Goal: Entertainment & Leisure: Consume media (video, audio)

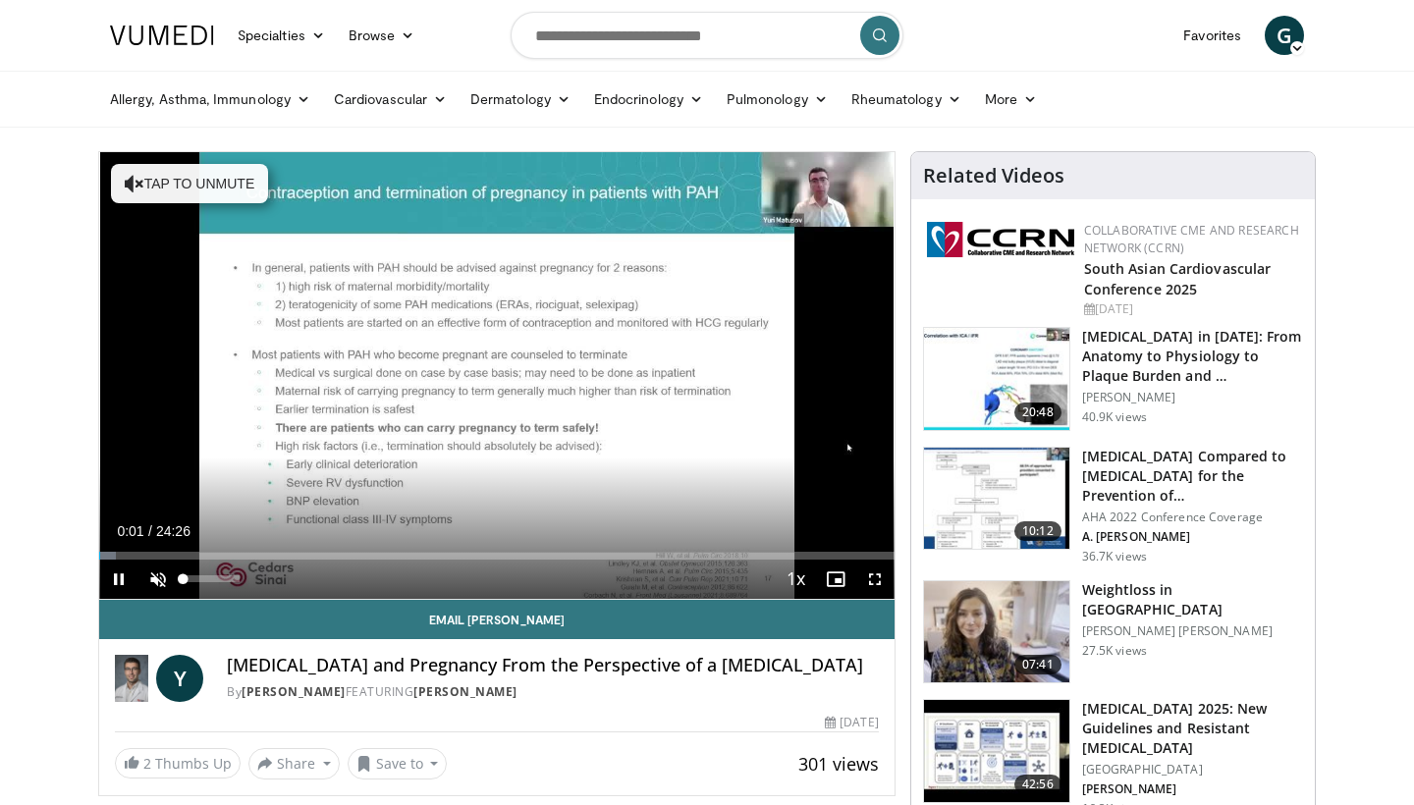
click at [146, 587] on span "Video Player" at bounding box center [157, 579] width 39 height 39
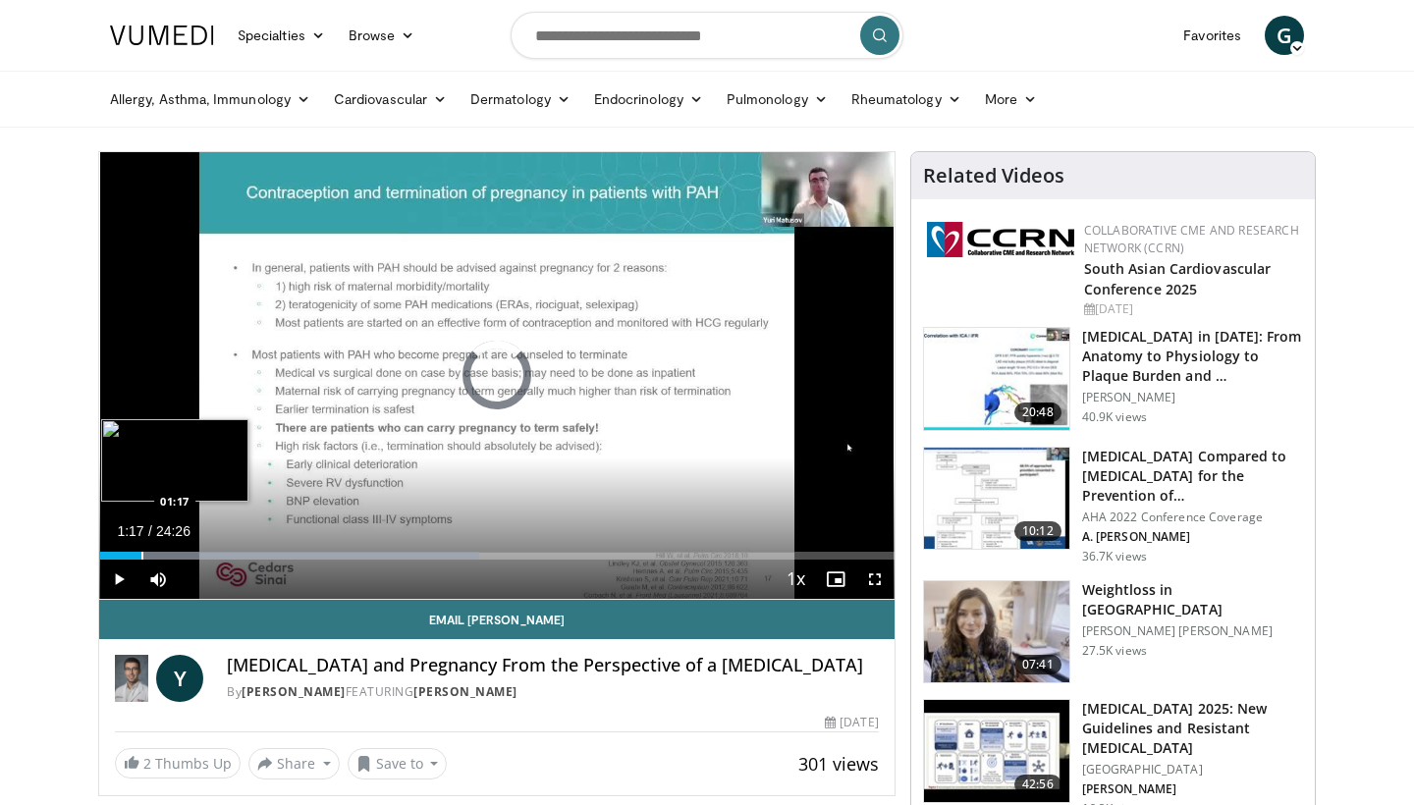
click at [141, 558] on div "Progress Bar" at bounding box center [142, 556] width 2 height 8
click at [158, 558] on div "Progress Bar" at bounding box center [159, 556] width 2 height 8
click at [176, 558] on div "Progress Bar" at bounding box center [177, 556] width 2 height 8
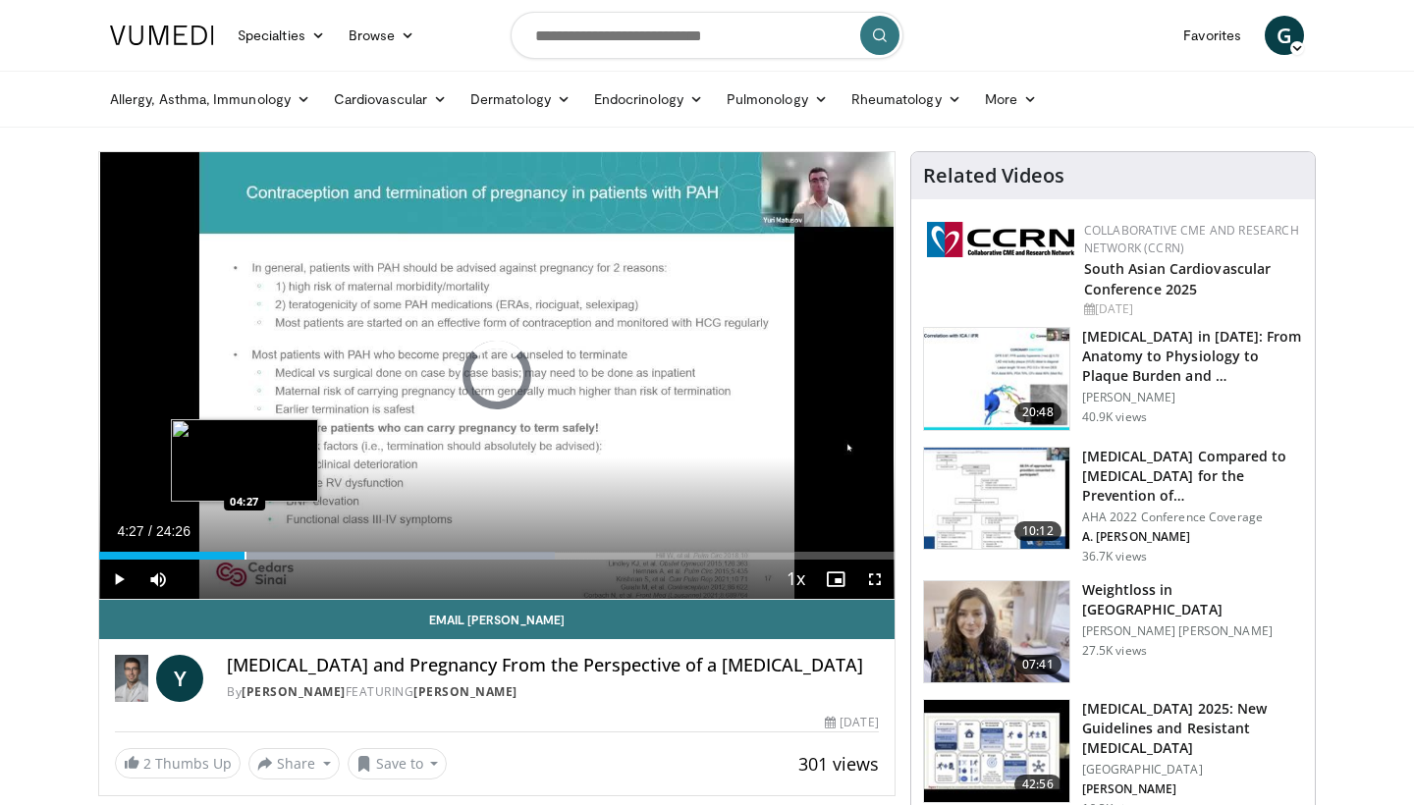
click at [245, 558] on div "Progress Bar" at bounding box center [246, 556] width 2 height 8
click at [261, 558] on div "Progress Bar" at bounding box center [261, 556] width 2 height 8
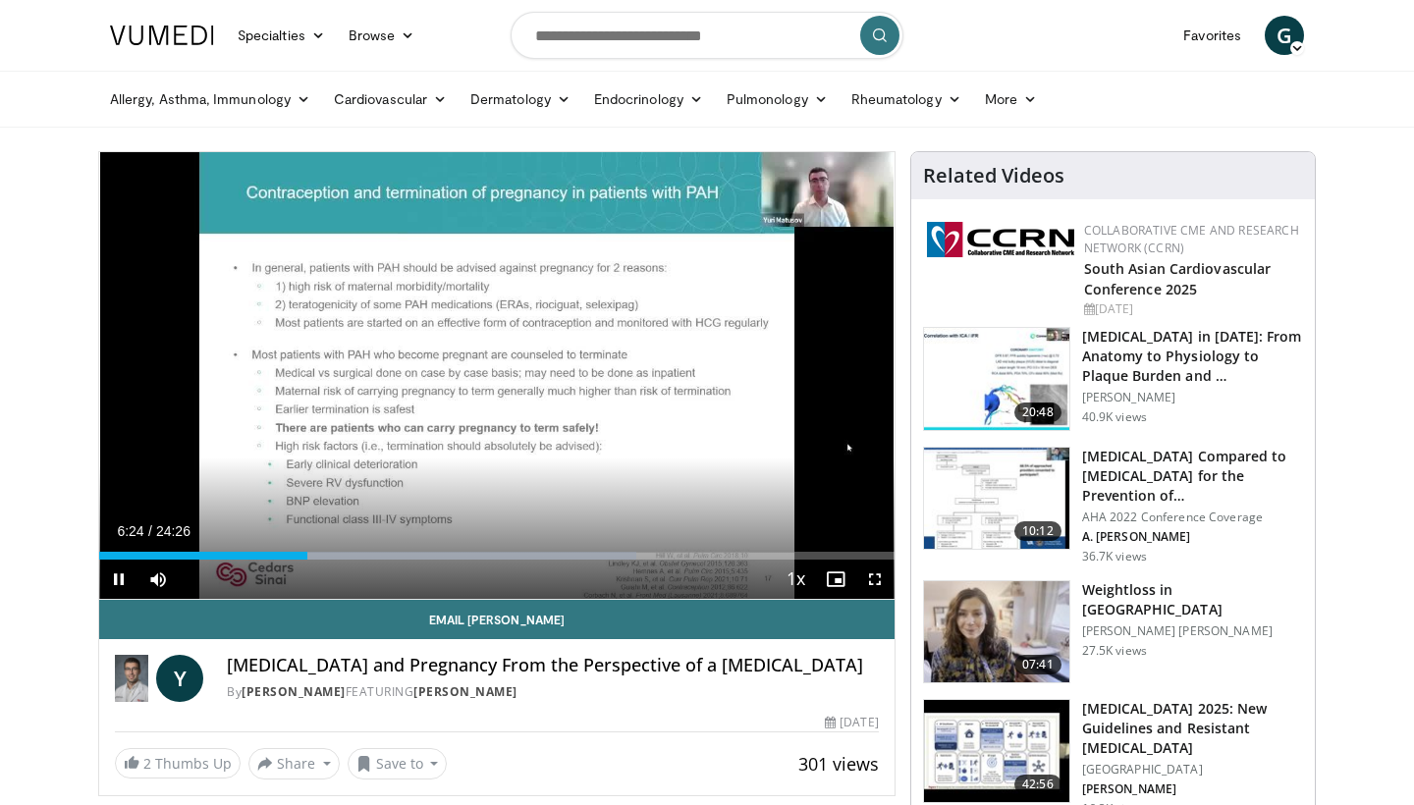
click at [874, 580] on span "Video Player" at bounding box center [875, 579] width 39 height 39
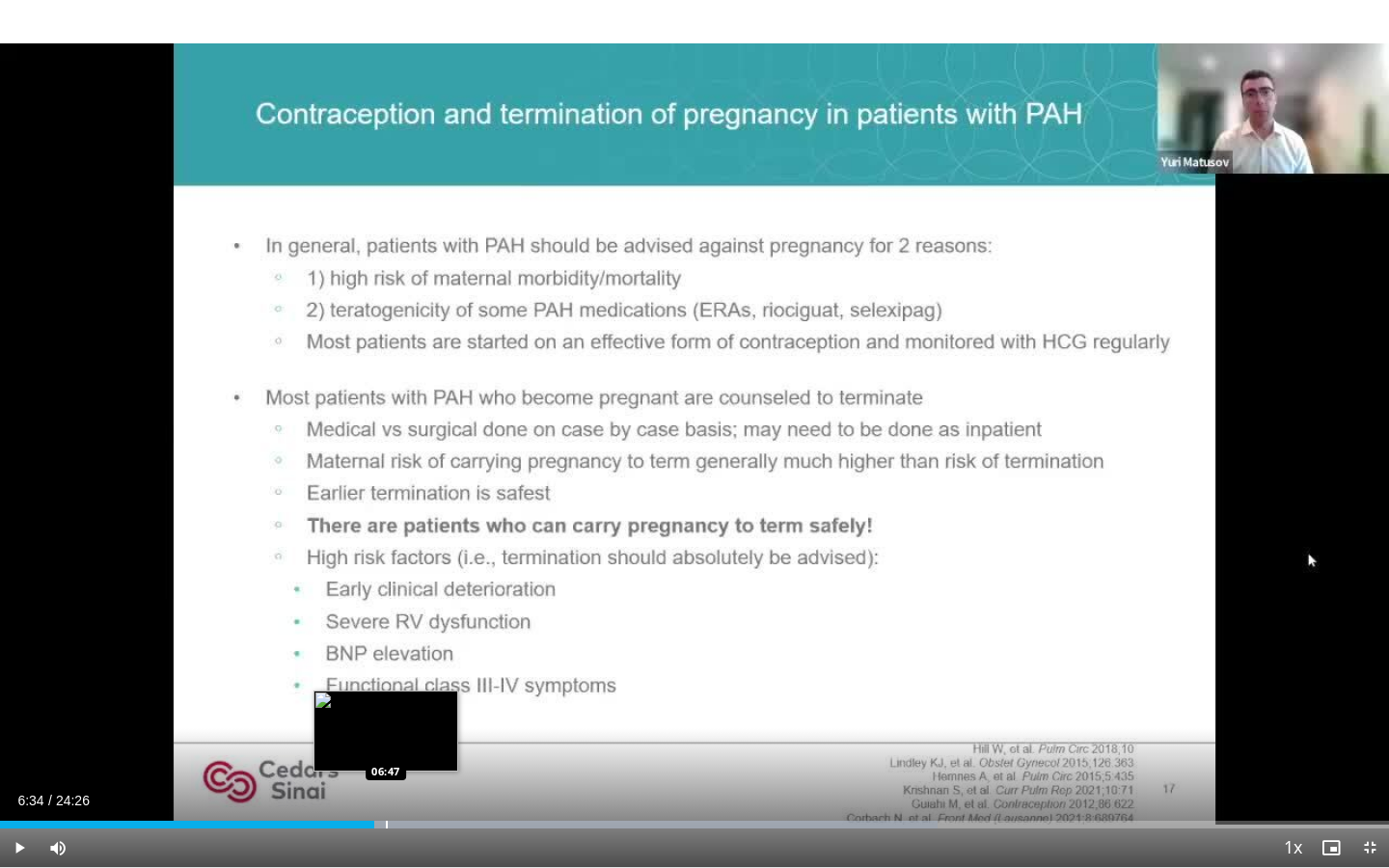
click at [386, 789] on div "Progress Bar" at bounding box center [387, 825] width 2 height 8
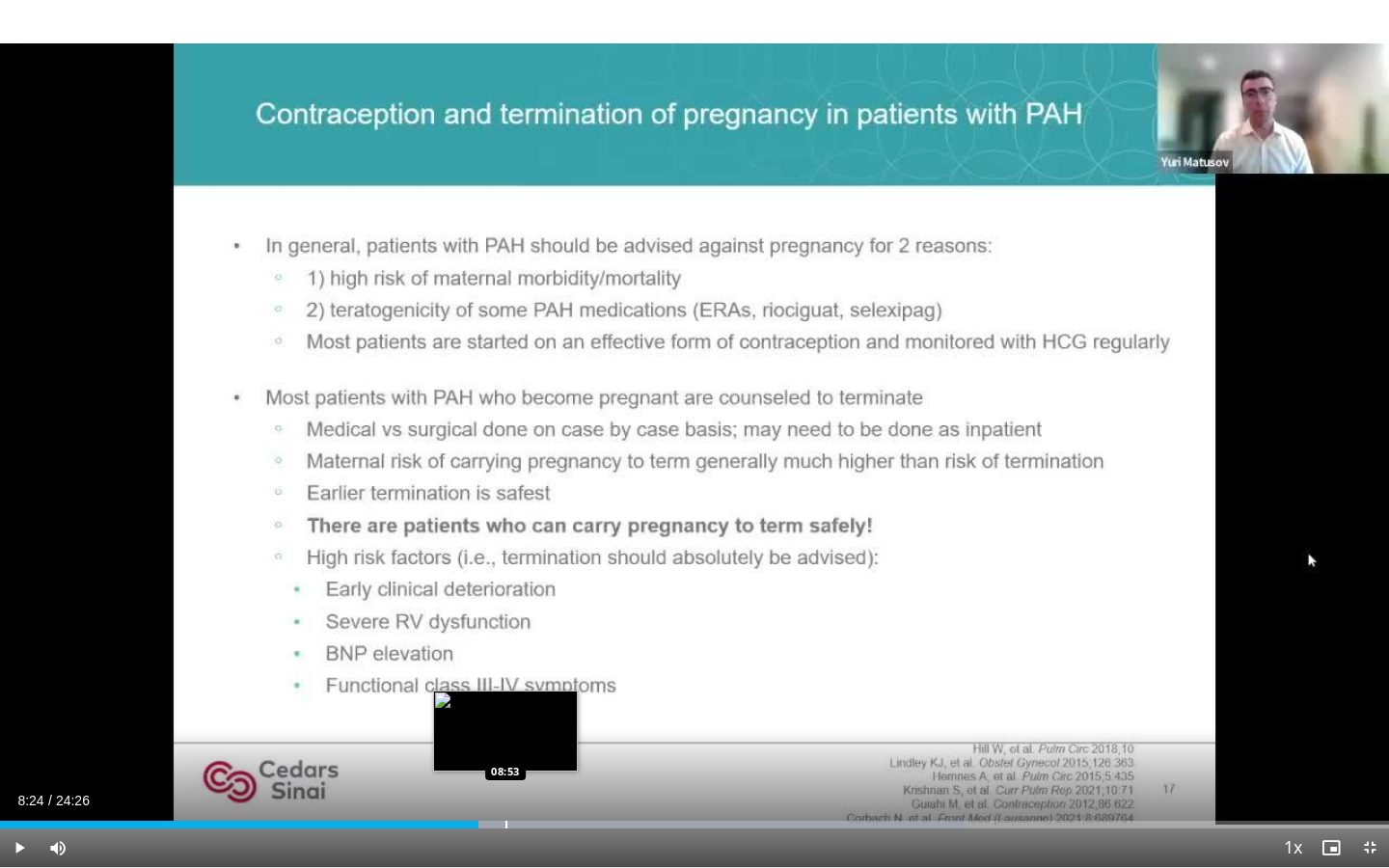
click at [506, 789] on div "Progress Bar" at bounding box center [507, 825] width 2 height 8
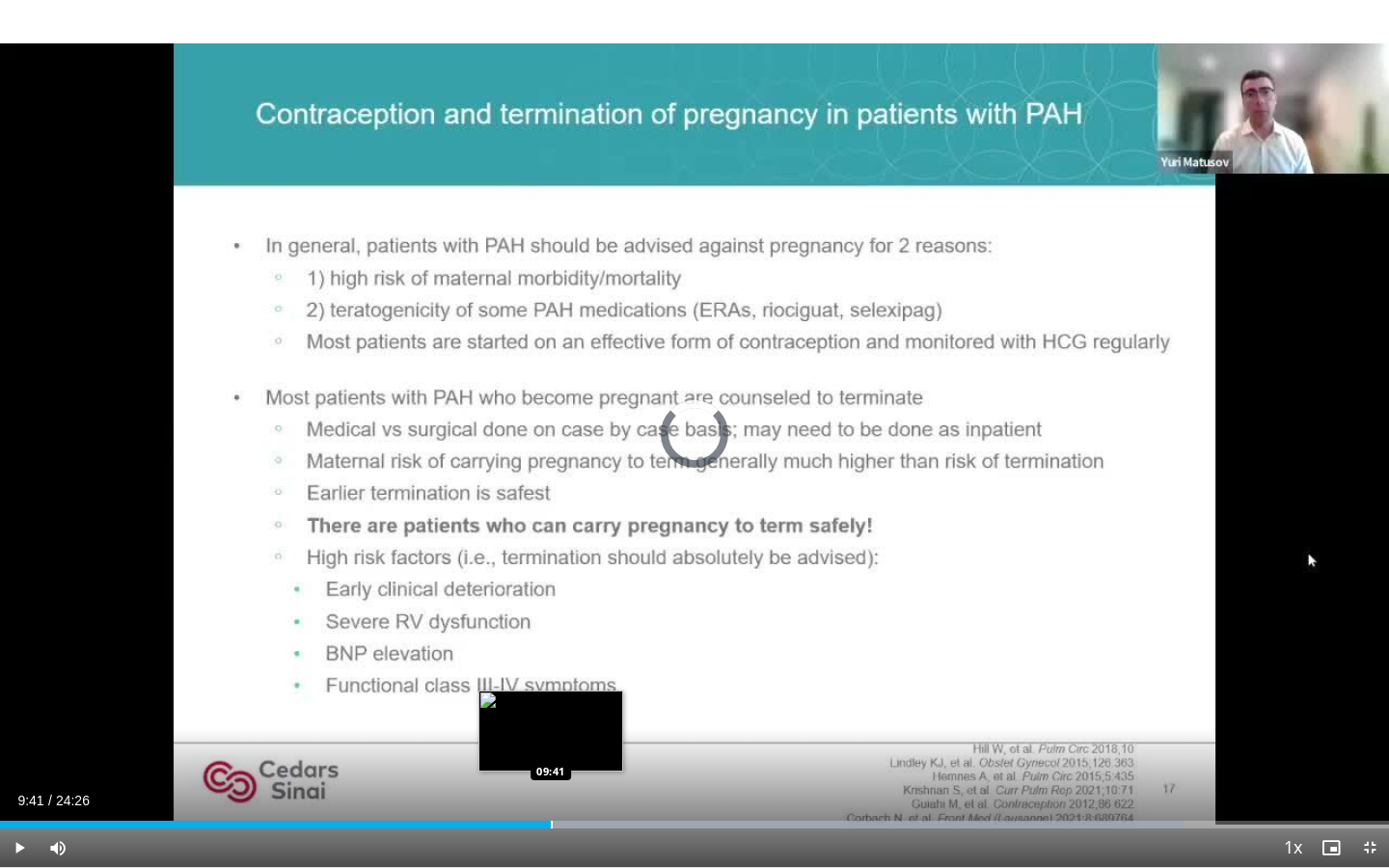
click at [551, 789] on div "Progress Bar" at bounding box center [552, 825] width 2 height 8
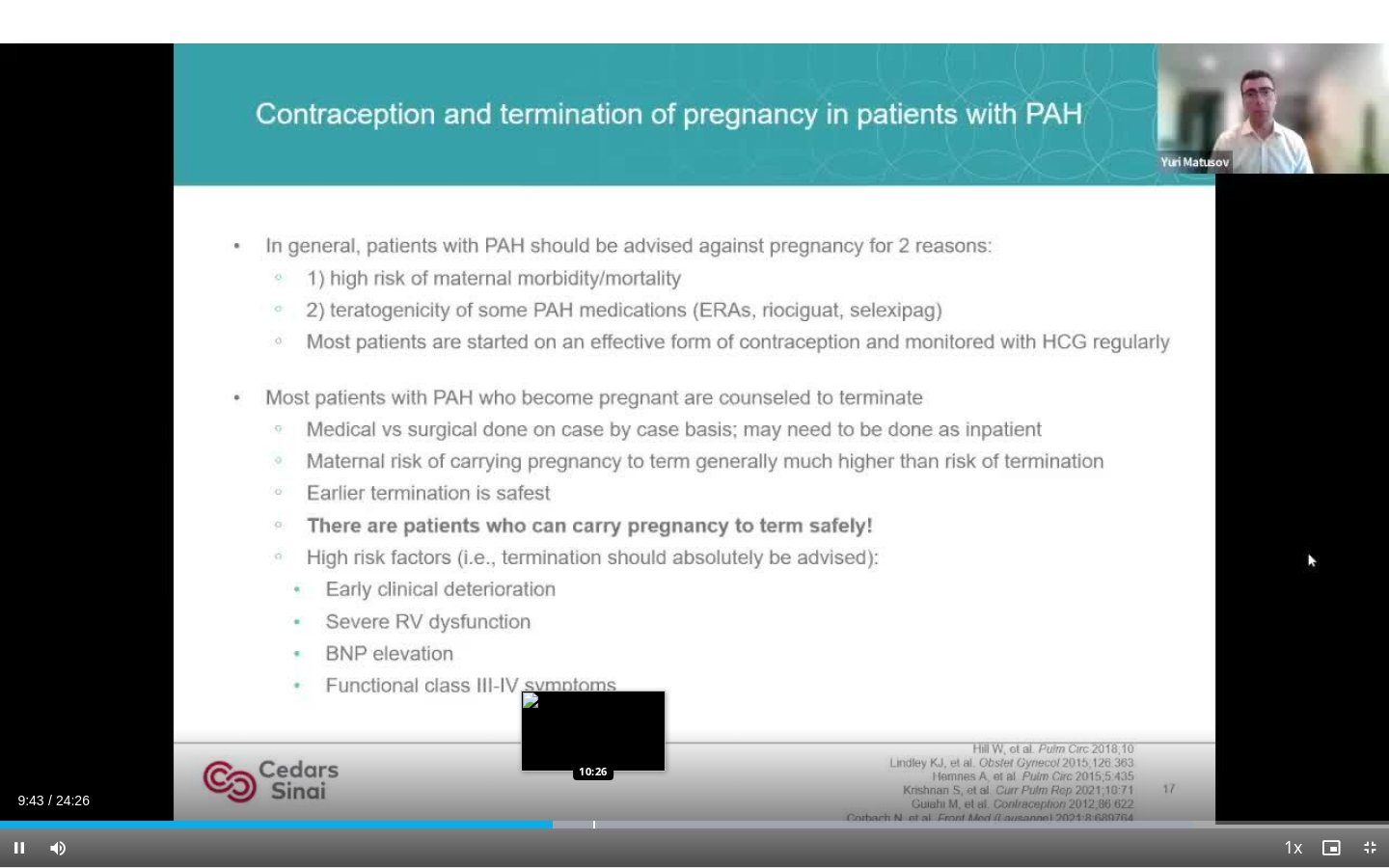
click at [593, 789] on div "Progress Bar" at bounding box center [594, 825] width 2 height 8
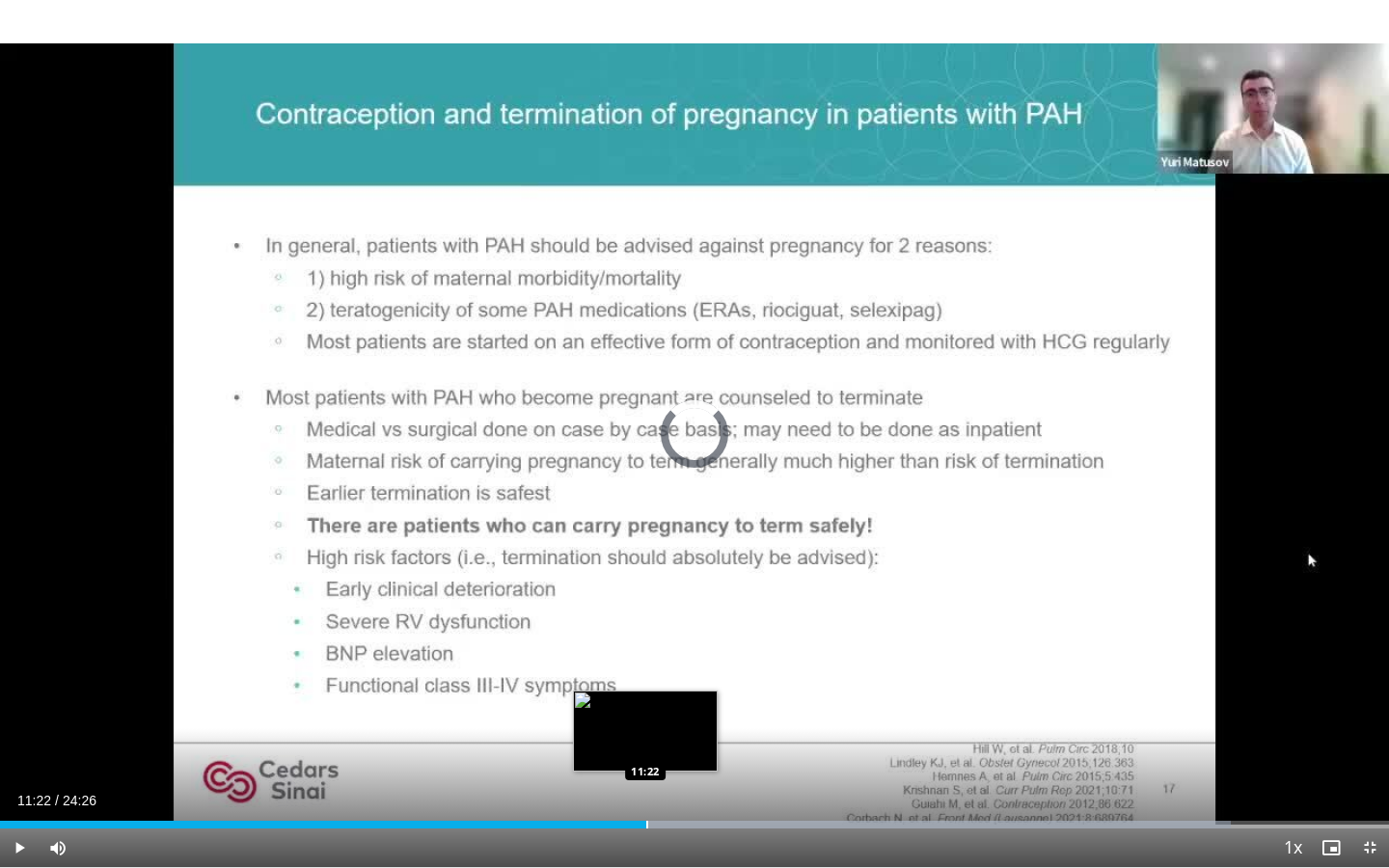
click at [646, 789] on div "Progress Bar" at bounding box center [647, 825] width 2 height 8
click at [682, 789] on div "Progress Bar" at bounding box center [683, 825] width 2 height 8
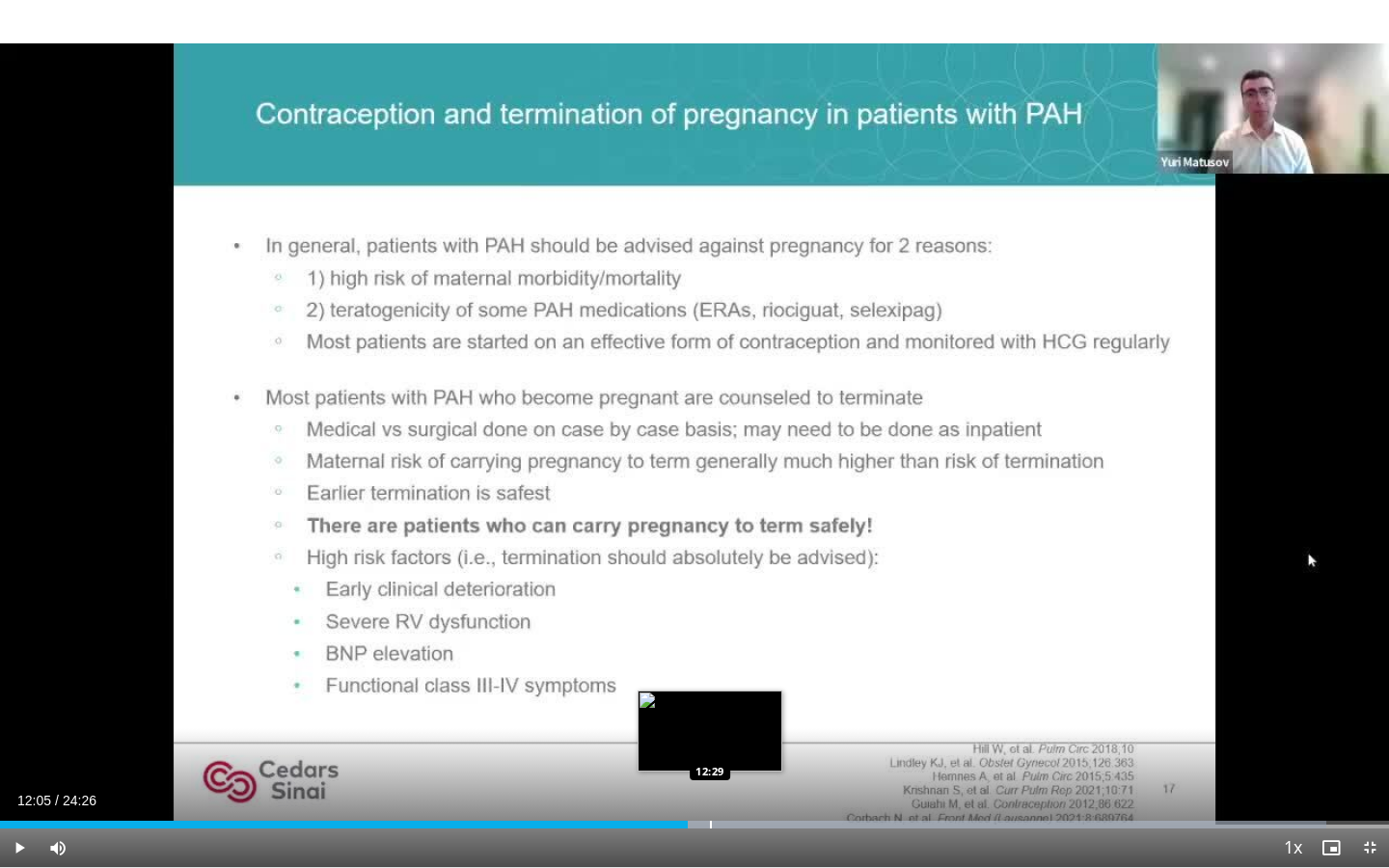
click at [710, 789] on div "Progress Bar" at bounding box center [711, 825] width 2 height 8
click at [744, 789] on div "Progress Bar" at bounding box center [745, 825] width 2 height 8
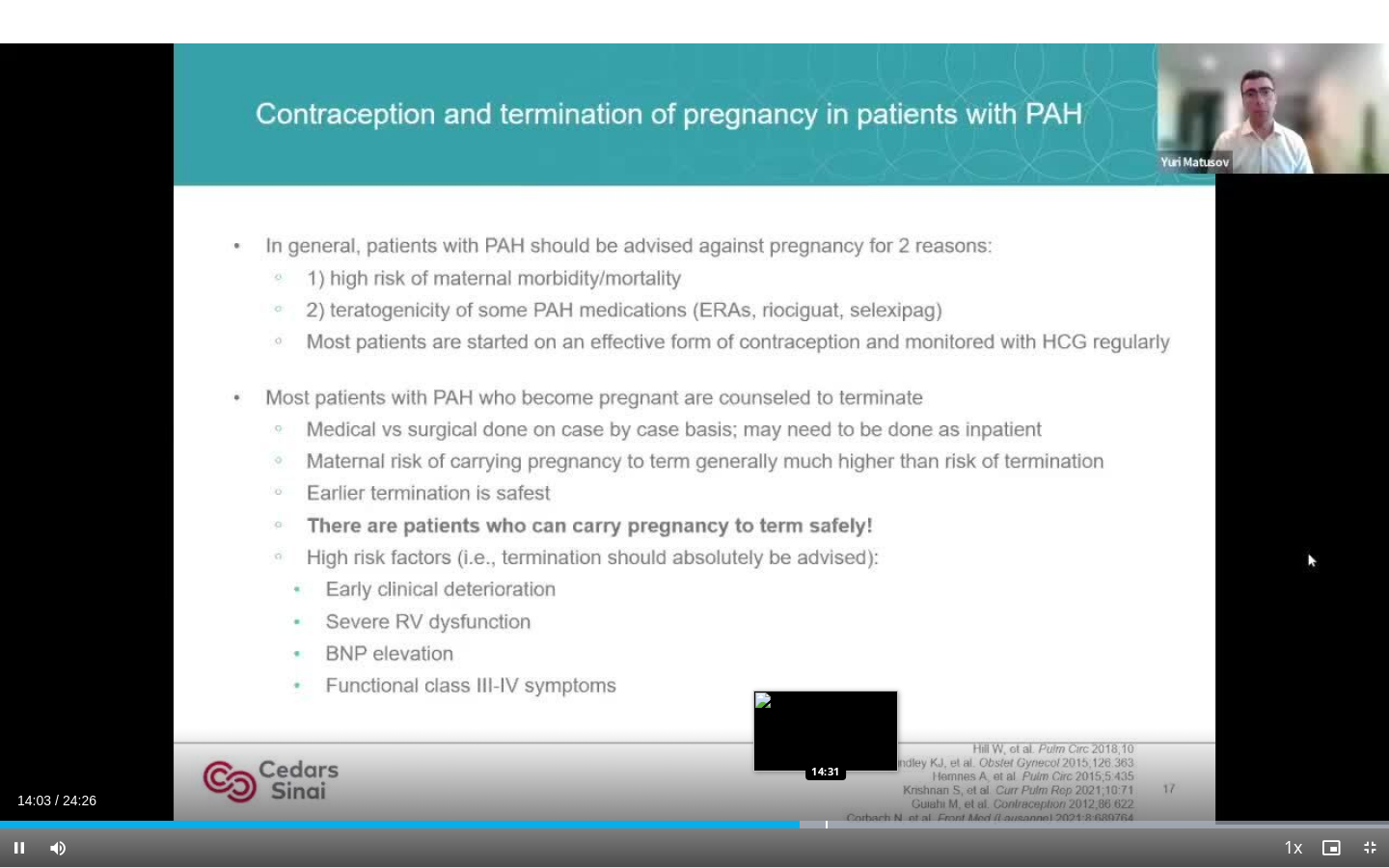
click at [826, 789] on div "Progress Bar" at bounding box center [827, 825] width 2 height 8
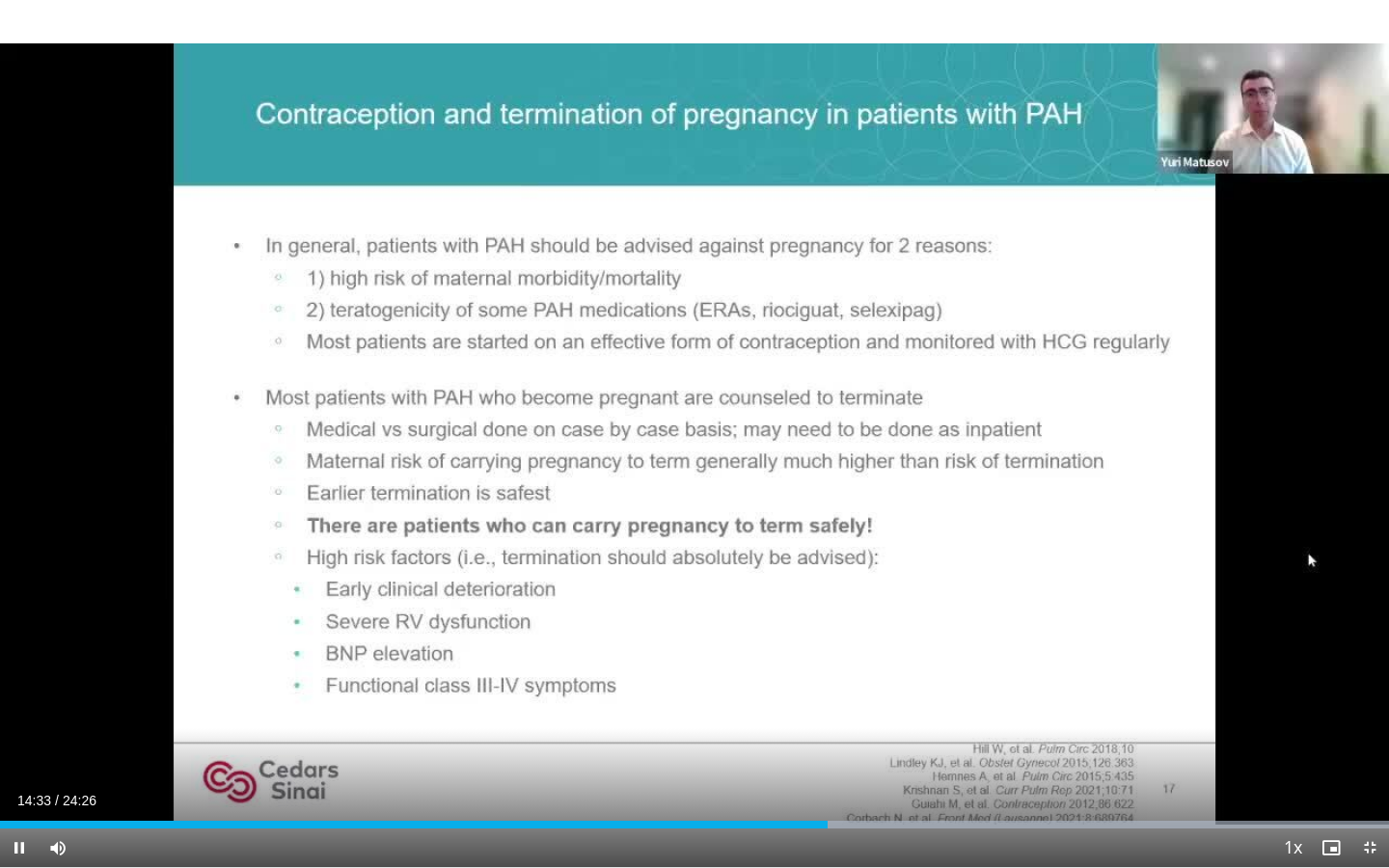
click at [861, 789] on div "Current Time 14:33 / Duration 24:26 Pause Skip Backward Skip Forward Mute 0% Lo…" at bounding box center [694, 847] width 1389 height 38
click at [862, 789] on div "Progress Bar" at bounding box center [863, 825] width 2 height 8
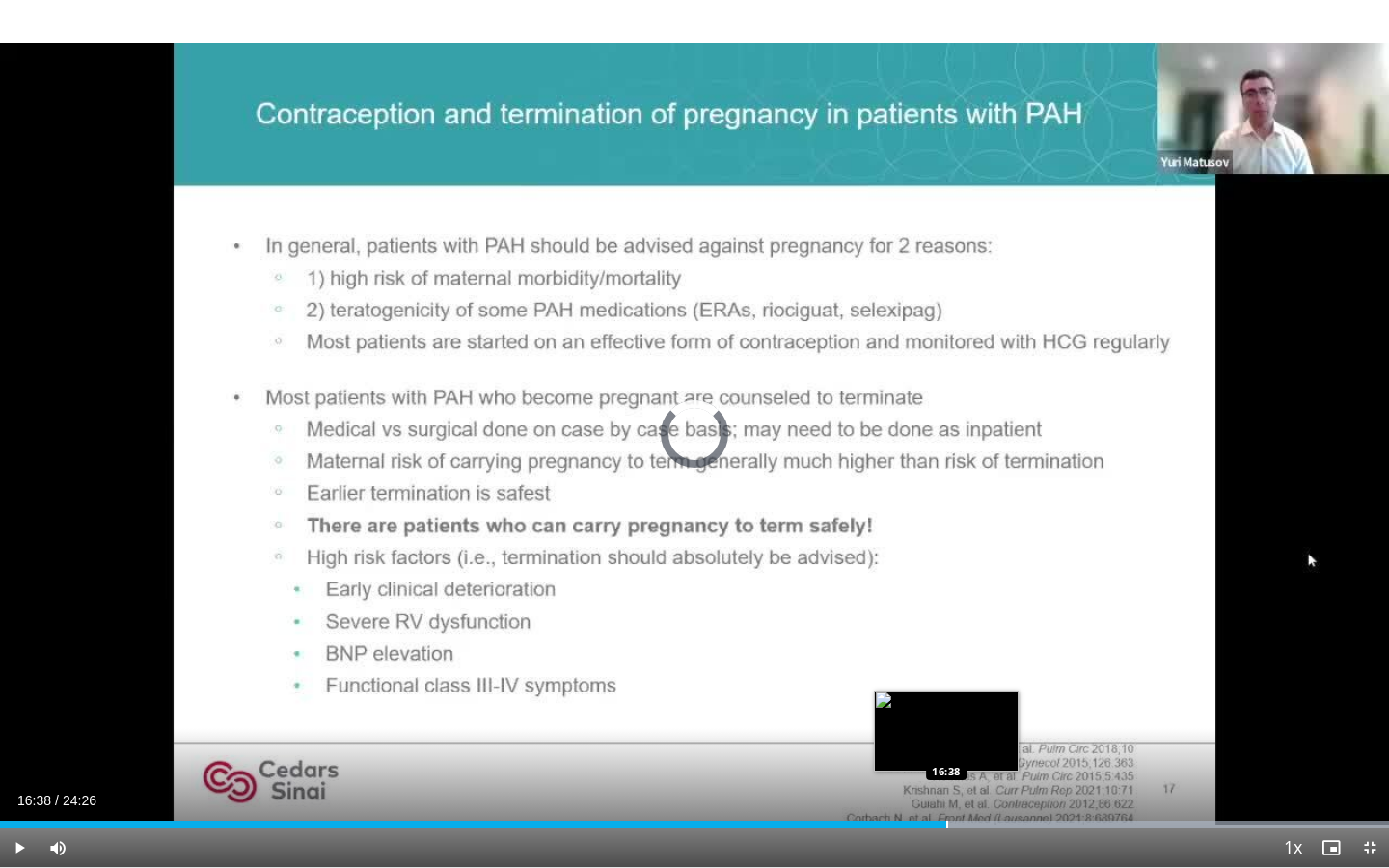
click at [947, 789] on div "Progress Bar" at bounding box center [948, 825] width 2 height 8
click at [982, 789] on div "Progress Bar" at bounding box center [983, 825] width 2 height 8
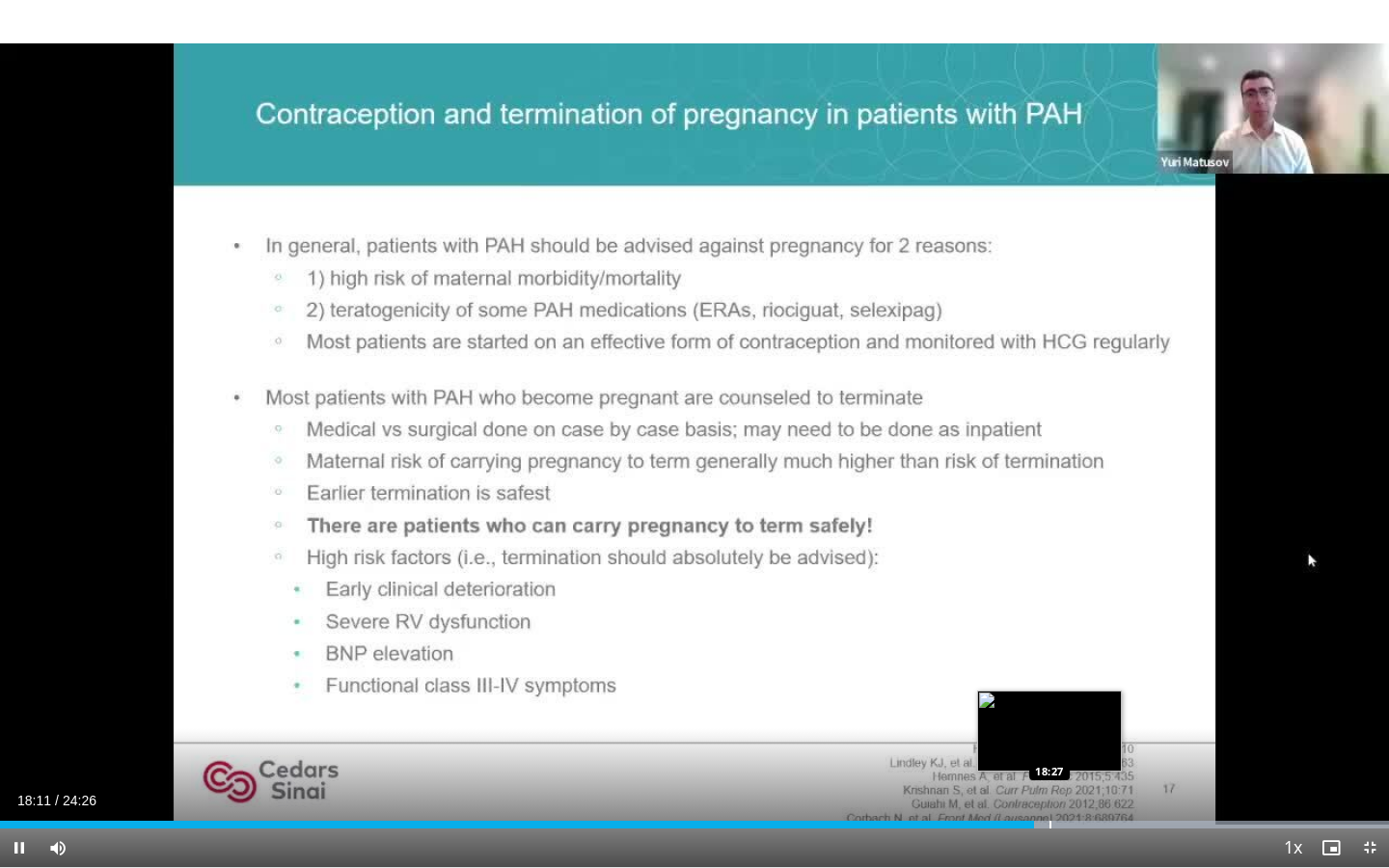
click at [1051, 789] on div "Progress Bar" at bounding box center [1051, 825] width 2 height 8
click at [1371, 789] on span "Video Player" at bounding box center [1369, 847] width 38 height 38
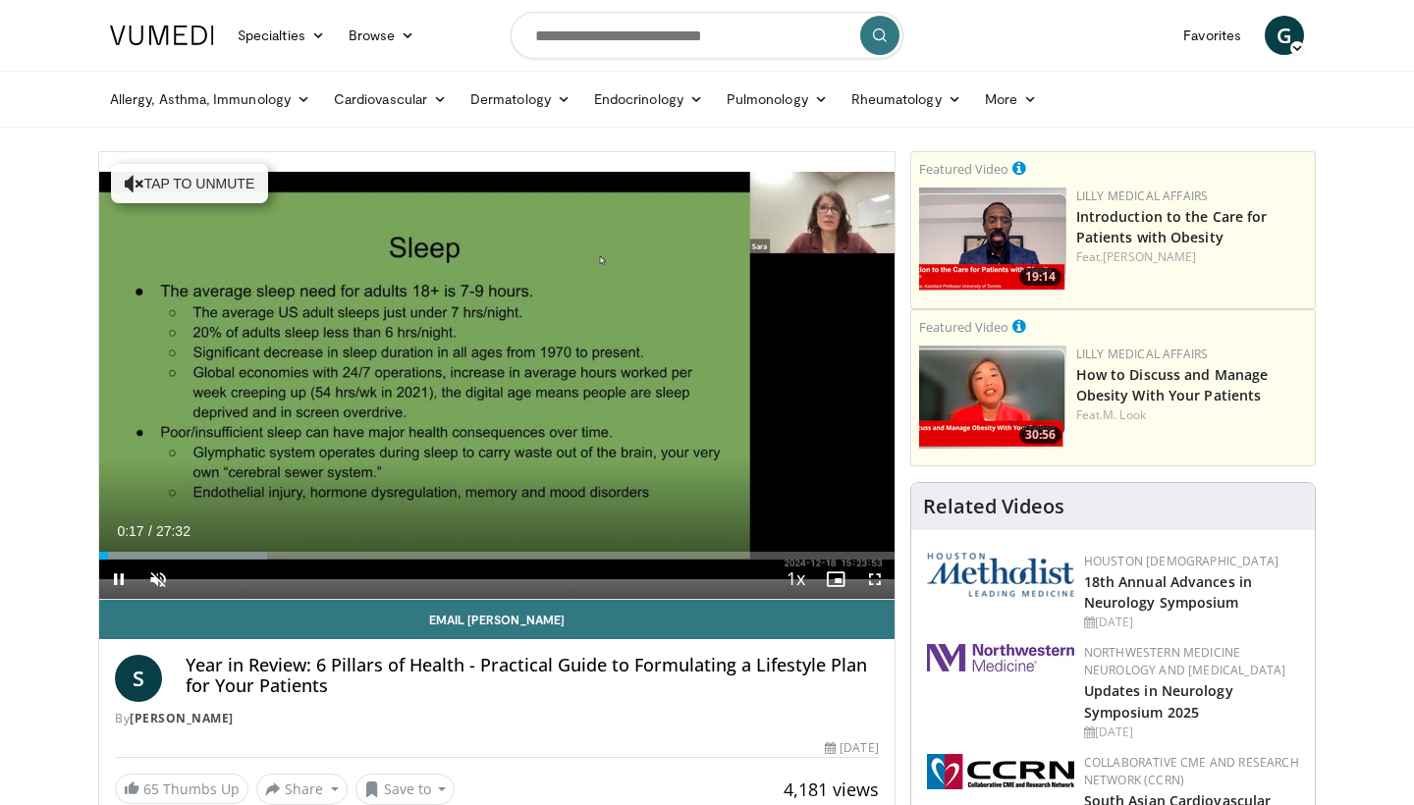
click at [876, 584] on span "Video Player" at bounding box center [875, 579] width 39 height 39
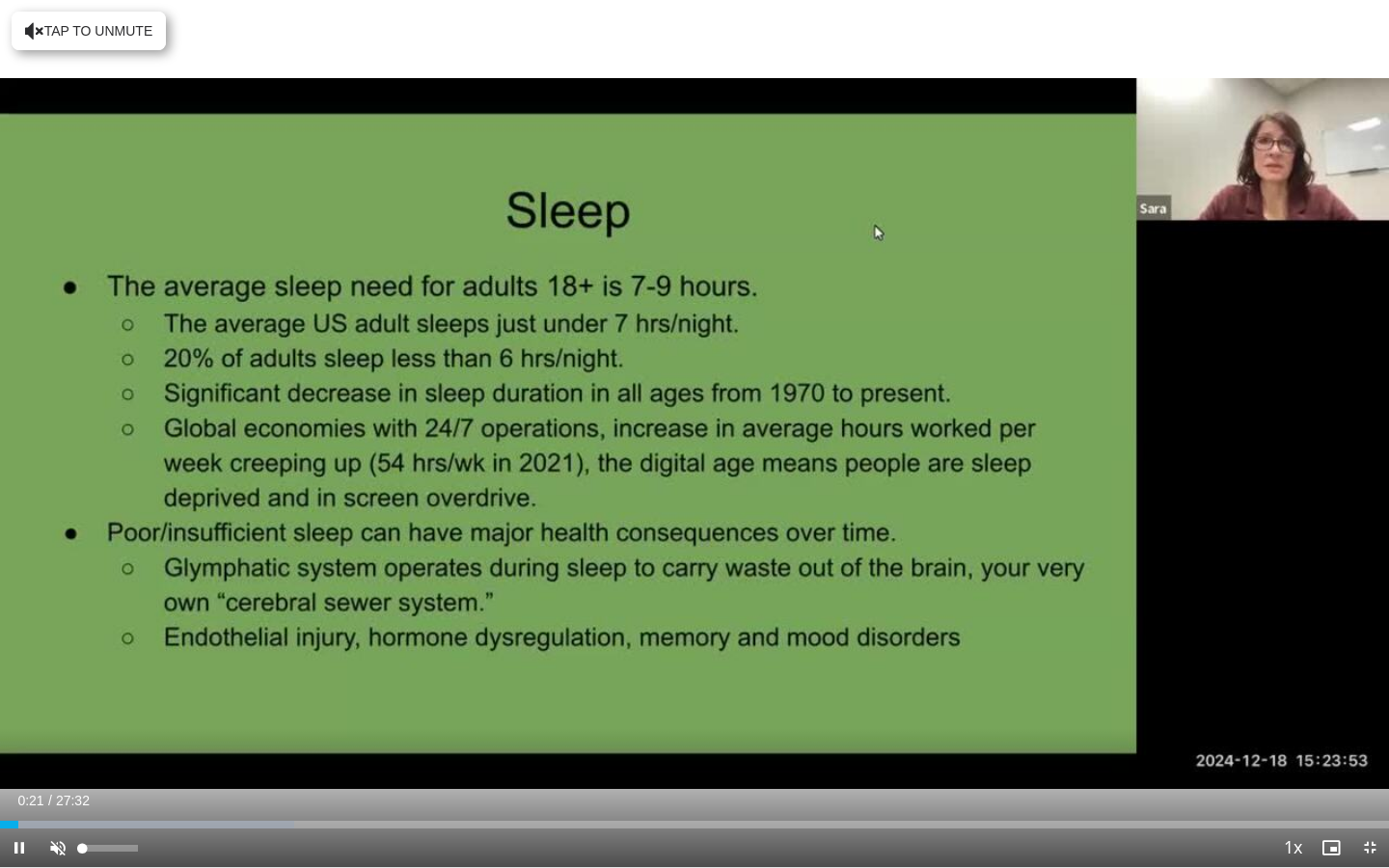
click at [55, 789] on span "Video Player" at bounding box center [57, 847] width 38 height 38
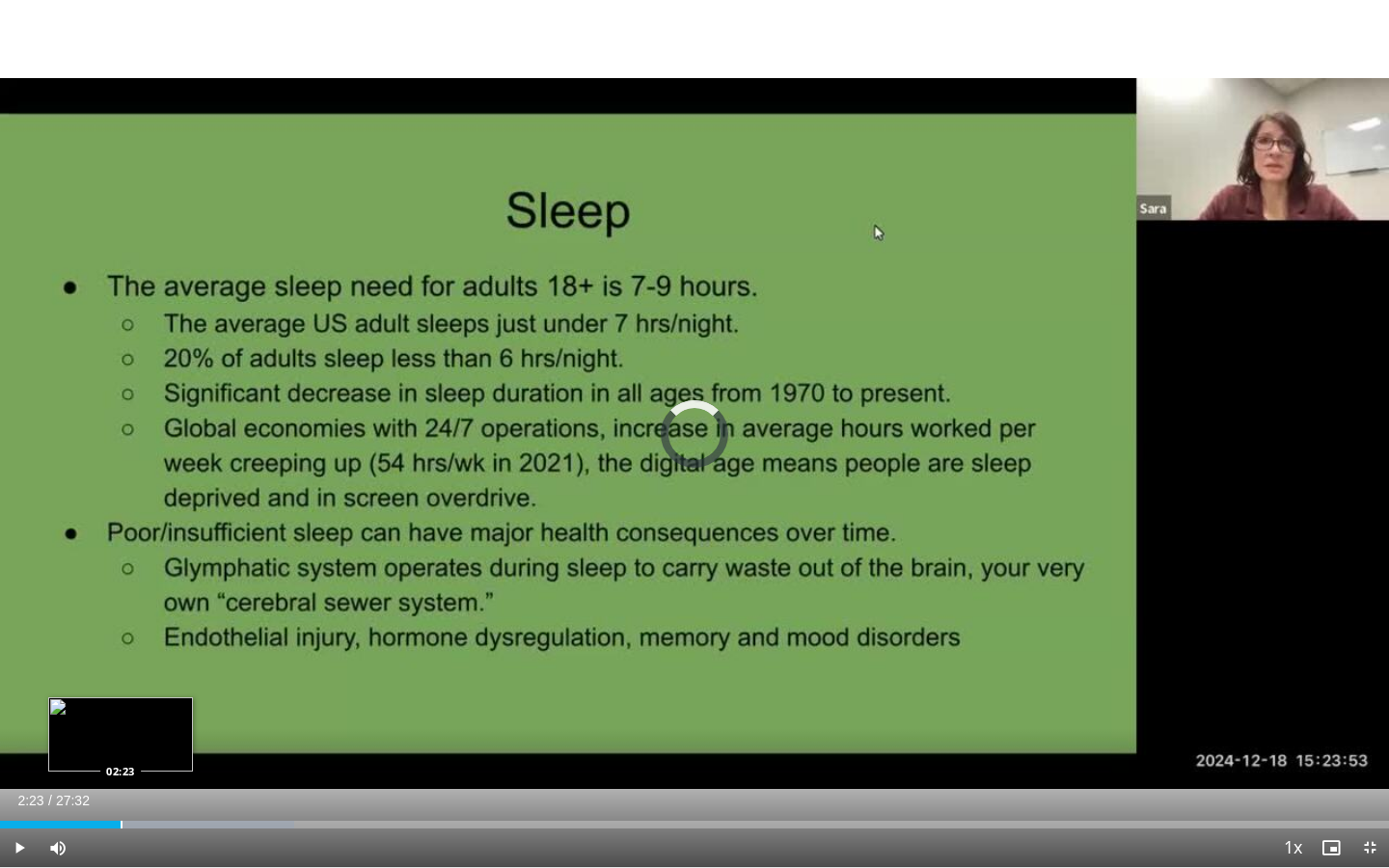
click at [121, 789] on div "Progress Bar" at bounding box center [122, 825] width 2 height 8
click at [155, 789] on div "Progress Bar" at bounding box center [155, 825] width 2 height 8
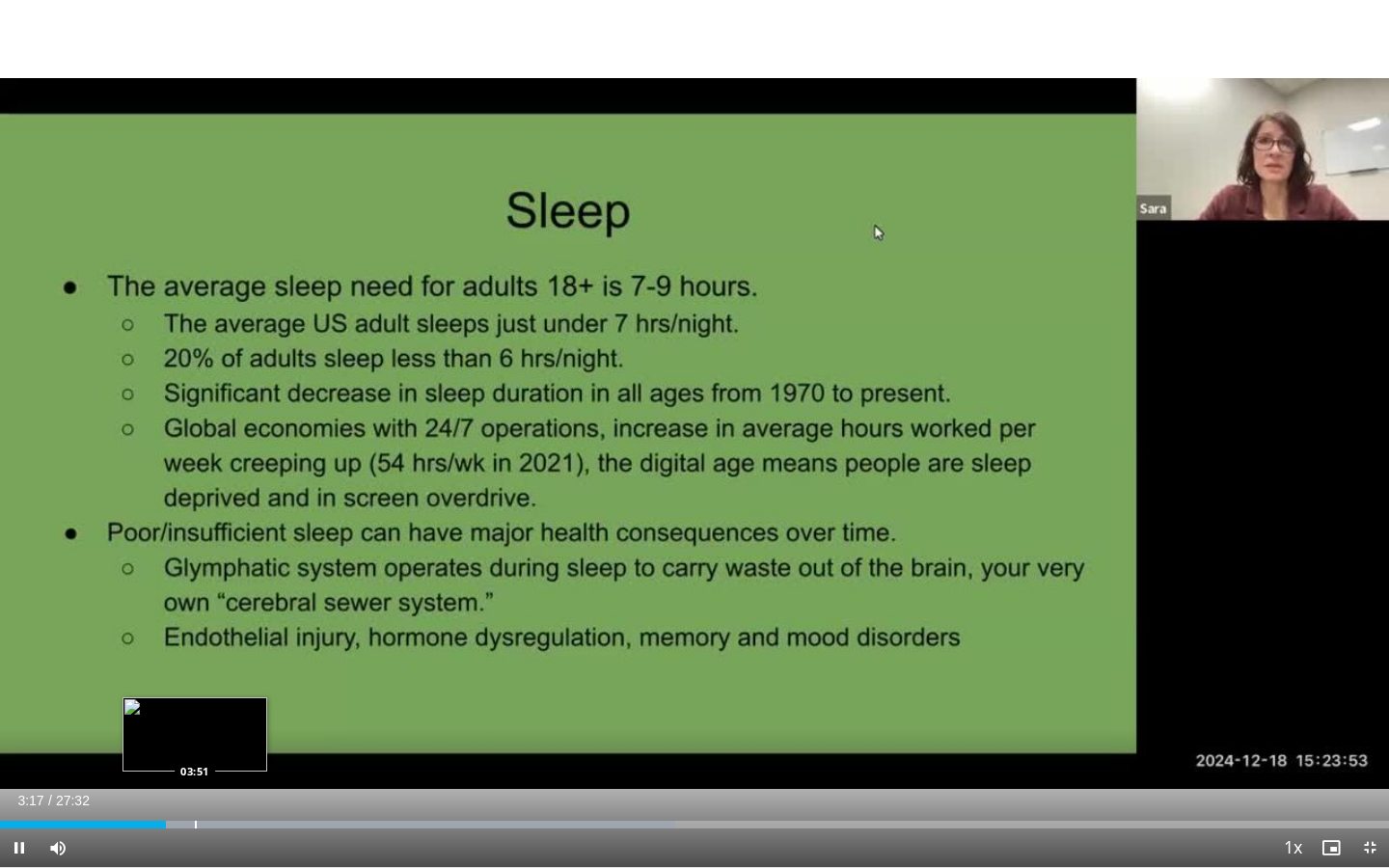
click at [194, 789] on div "Progress Bar" at bounding box center [195, 825] width 2 height 8
click at [223, 789] on div "Progress Bar" at bounding box center [224, 825] width 2 height 8
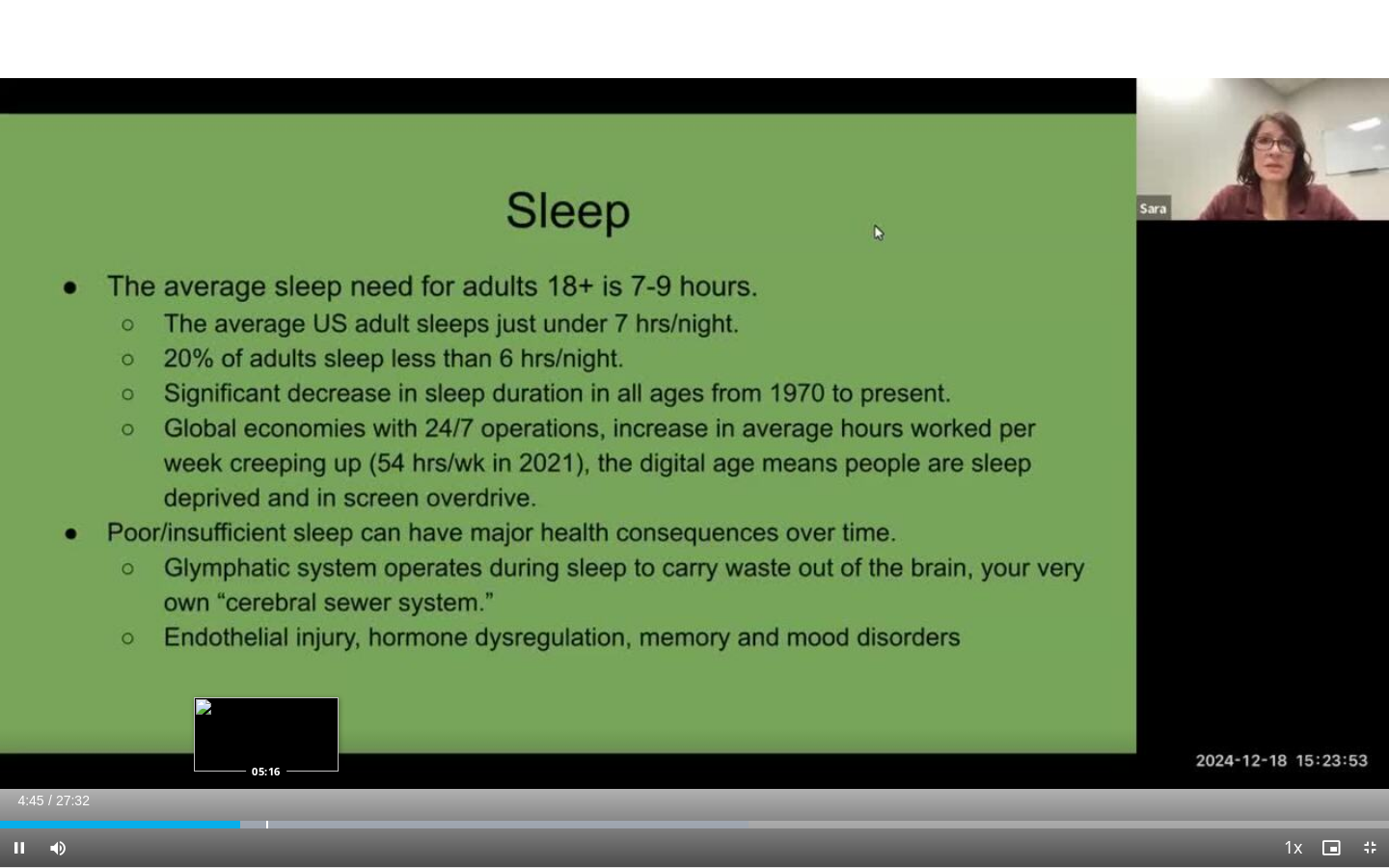
click at [266, 789] on div "Progress Bar" at bounding box center [267, 825] width 2 height 8
click at [304, 789] on div "Progress Bar" at bounding box center [305, 825] width 2 height 8
click at [314, 789] on div "Progress Bar" at bounding box center [315, 825] width 2 height 8
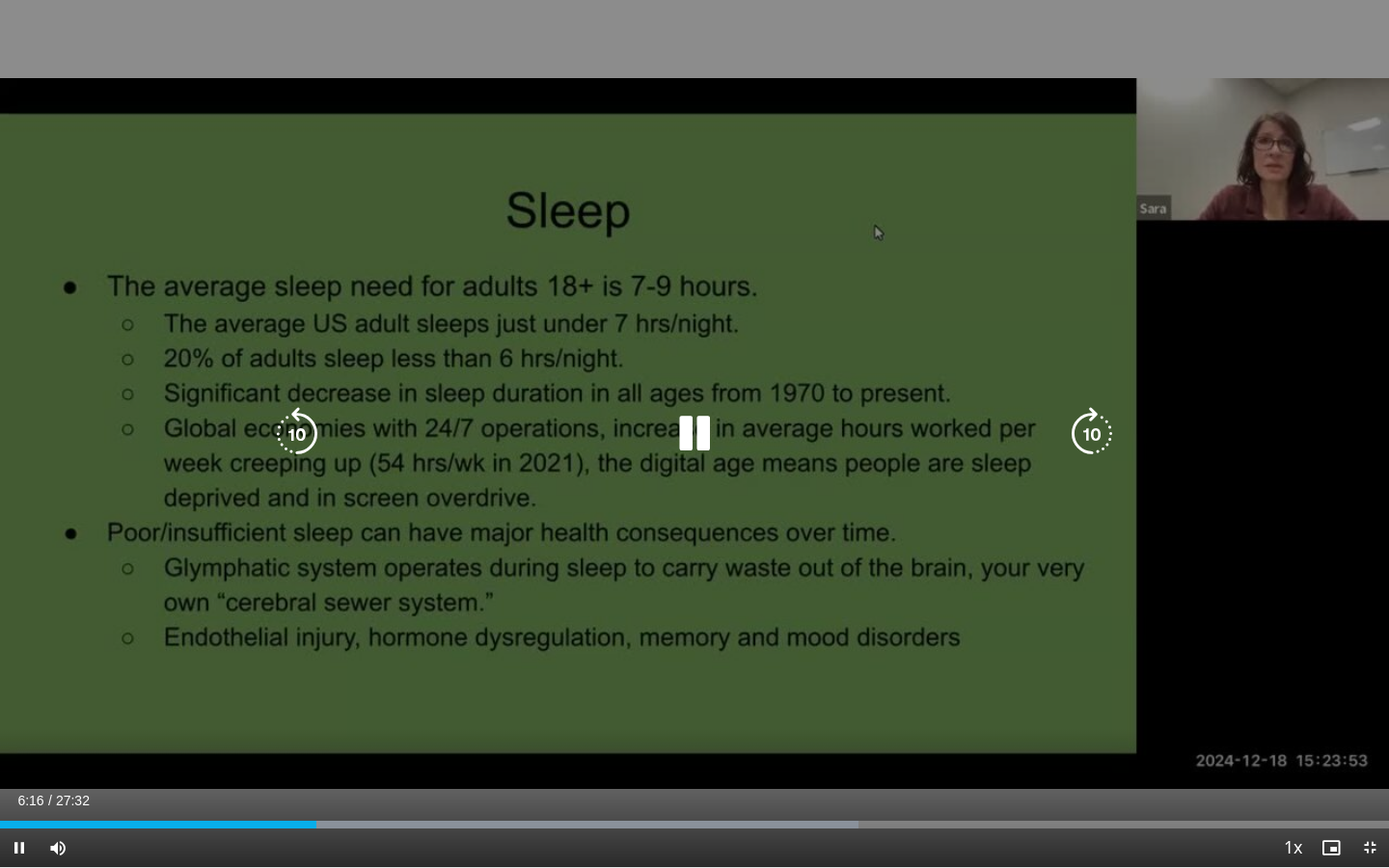
click at [661, 457] on div "10 seconds Tap to unmute" at bounding box center [694, 433] width 1389 height 867
click at [692, 515] on div "10 seconds Tap to unmute" at bounding box center [694, 433] width 1389 height 867
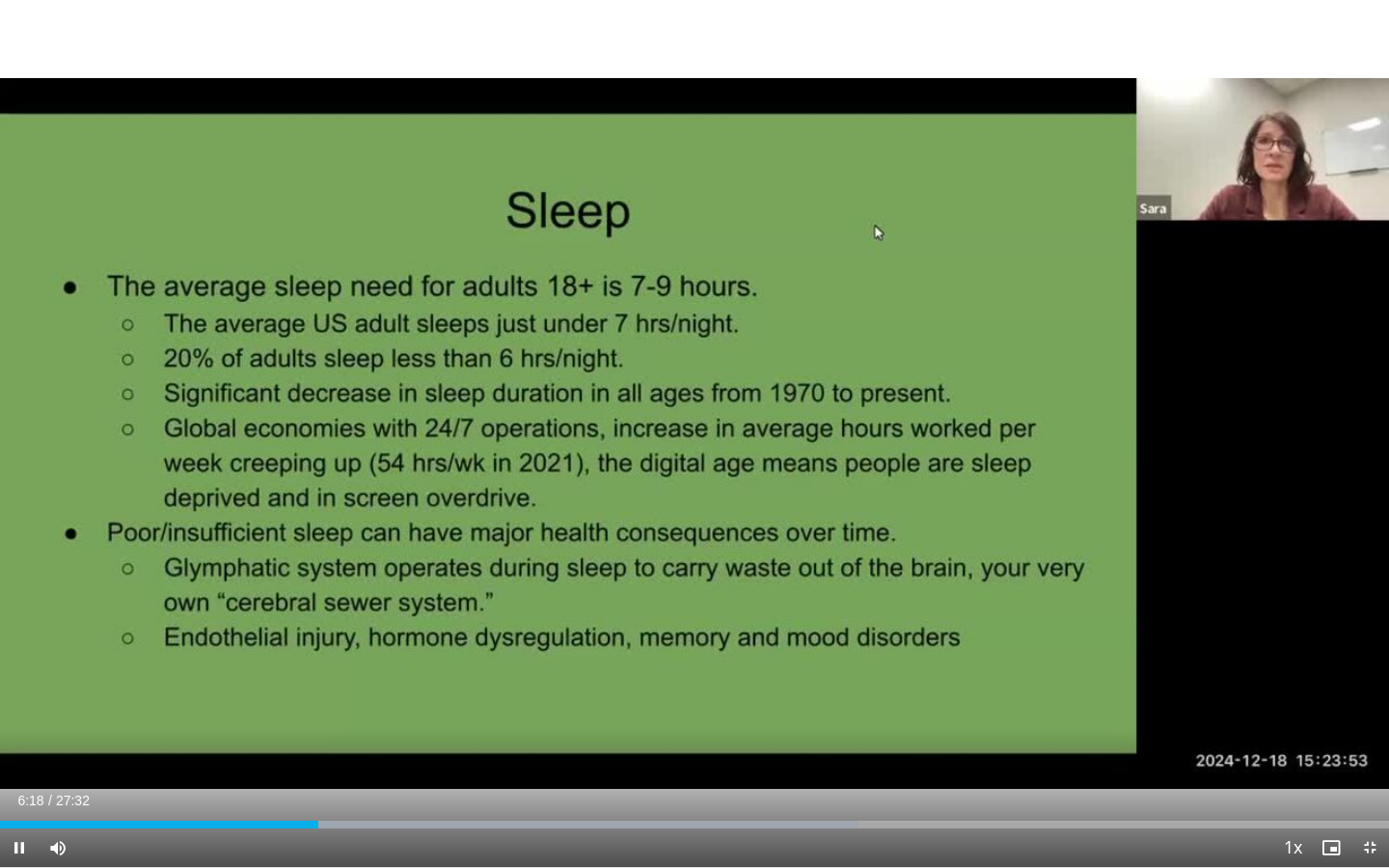
click at [18, 789] on span "Video Player" at bounding box center [19, 847] width 38 height 38
click at [20, 789] on span "Video Player" at bounding box center [19, 847] width 38 height 38
click at [405, 789] on div "Progress Bar" at bounding box center [406, 825] width 2 height 8
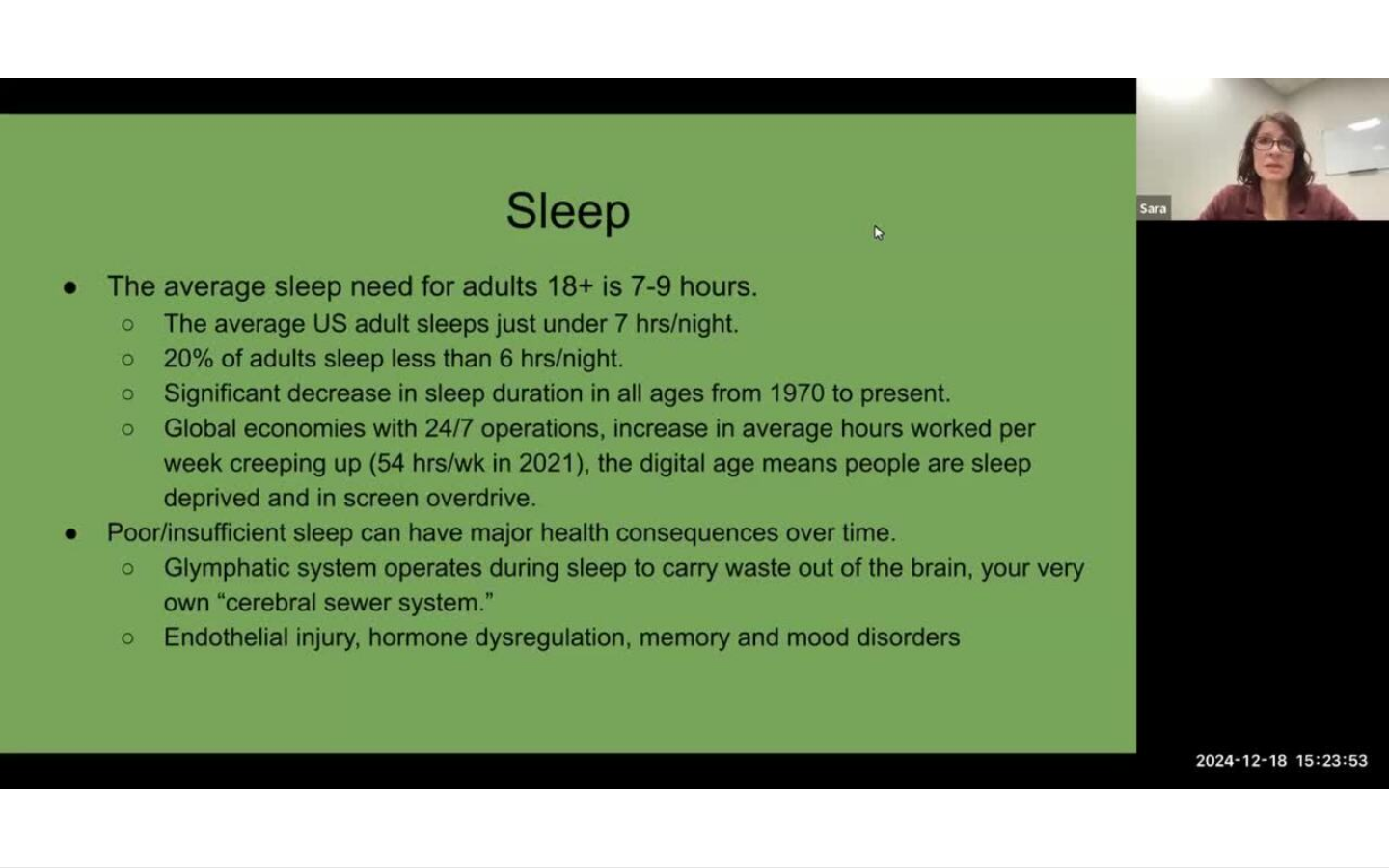
click at [487, 789] on div "10 seconds Tap to unmute" at bounding box center [694, 433] width 1389 height 867
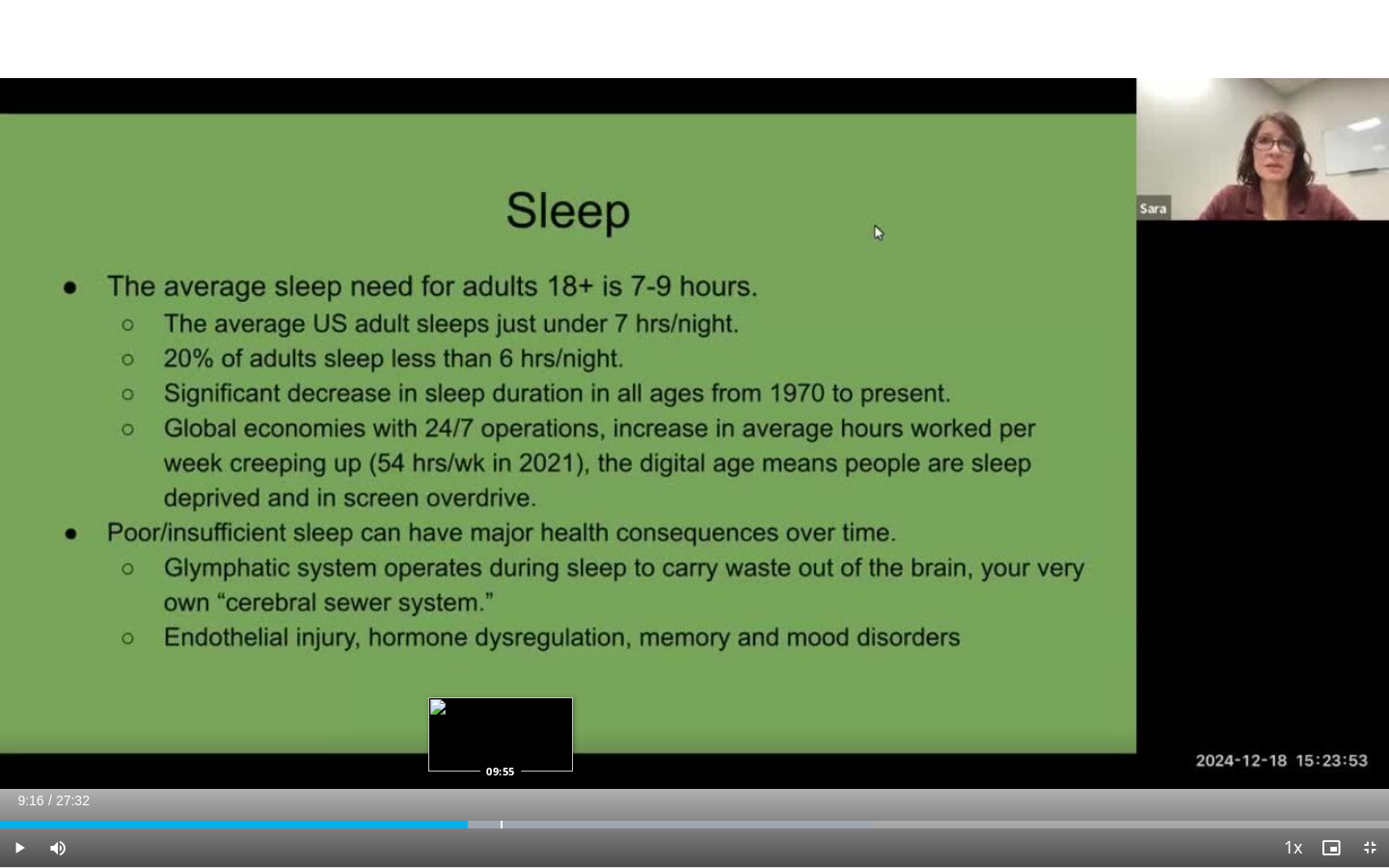
click at [501, 789] on div "Progress Bar" at bounding box center [502, 825] width 2 height 8
click at [520, 789] on div "Progress Bar" at bounding box center [521, 825] width 2 height 8
click at [539, 789] on div "Progress Bar" at bounding box center [540, 825] width 2 height 8
click at [561, 789] on div "Progress Bar" at bounding box center [562, 825] width 2 height 8
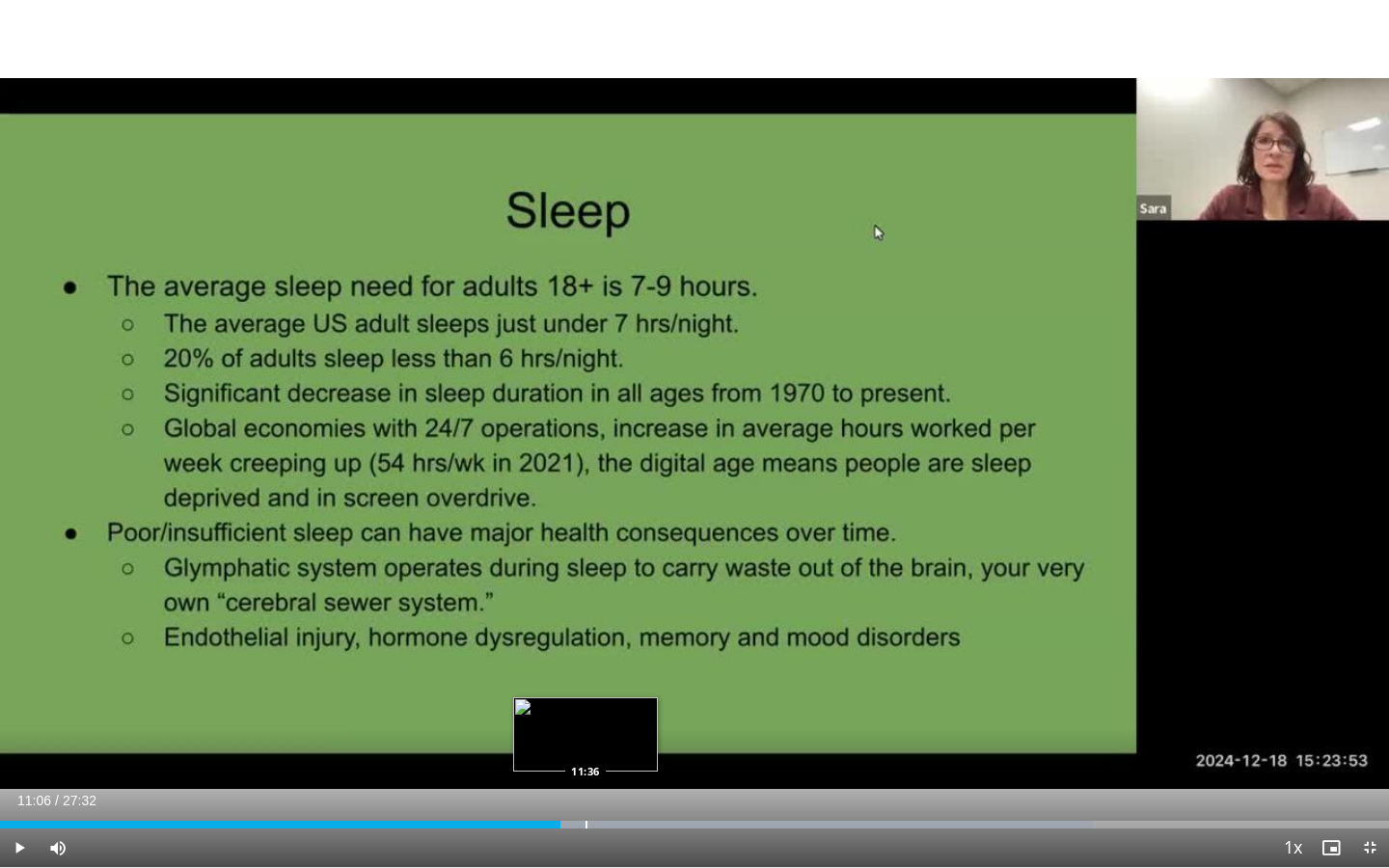
click at [586, 789] on div "Progress Bar" at bounding box center [586, 825] width 2 height 8
click at [611, 789] on div "Progress Bar" at bounding box center [611, 825] width 2 height 8
click at [639, 789] on div "Progress Bar" at bounding box center [639, 825] width 2 height 8
click at [17, 789] on span "Video Player" at bounding box center [19, 847] width 38 height 38
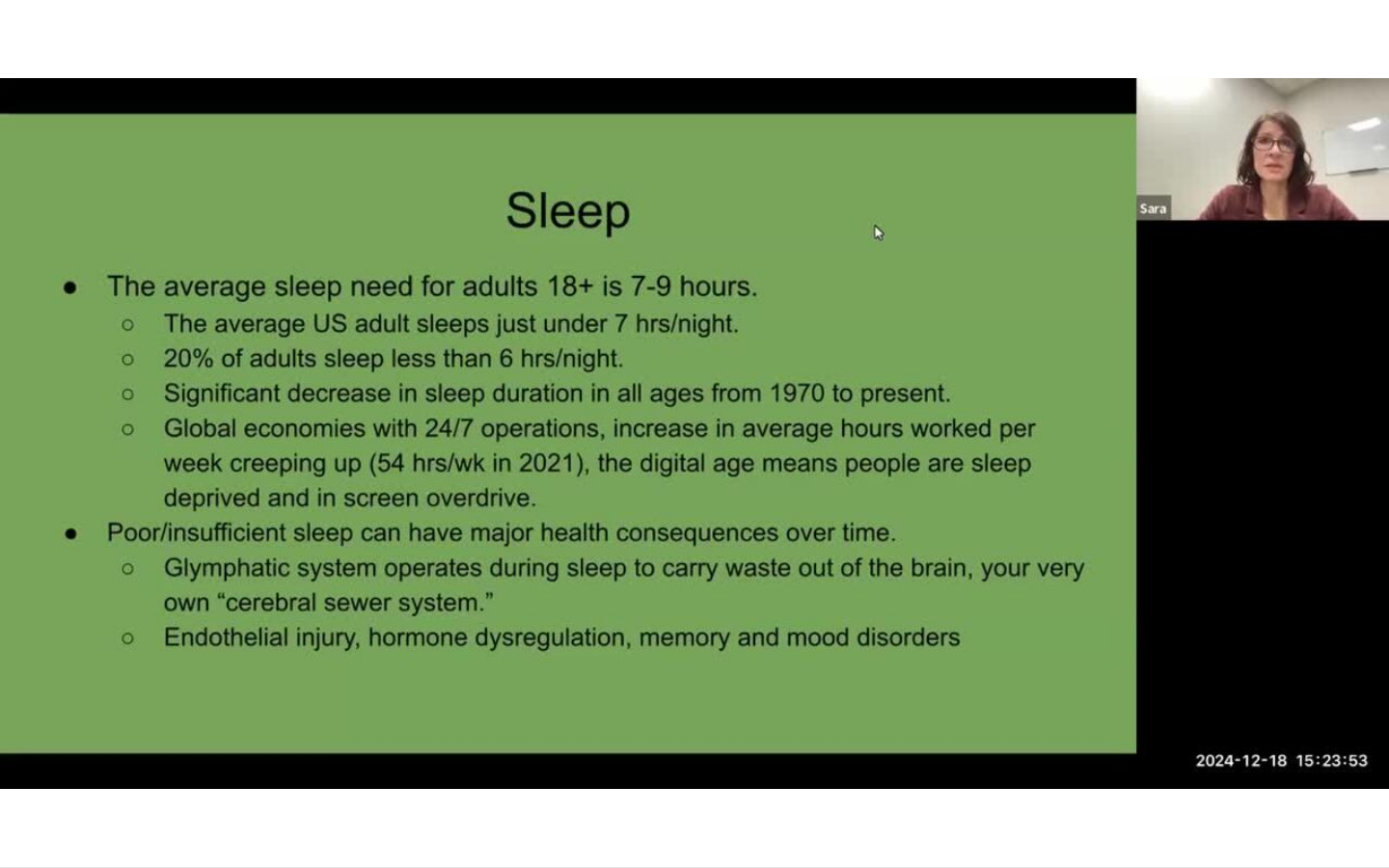
click at [359, 789] on div "10 seconds Tap to unmute" at bounding box center [694, 433] width 1389 height 867
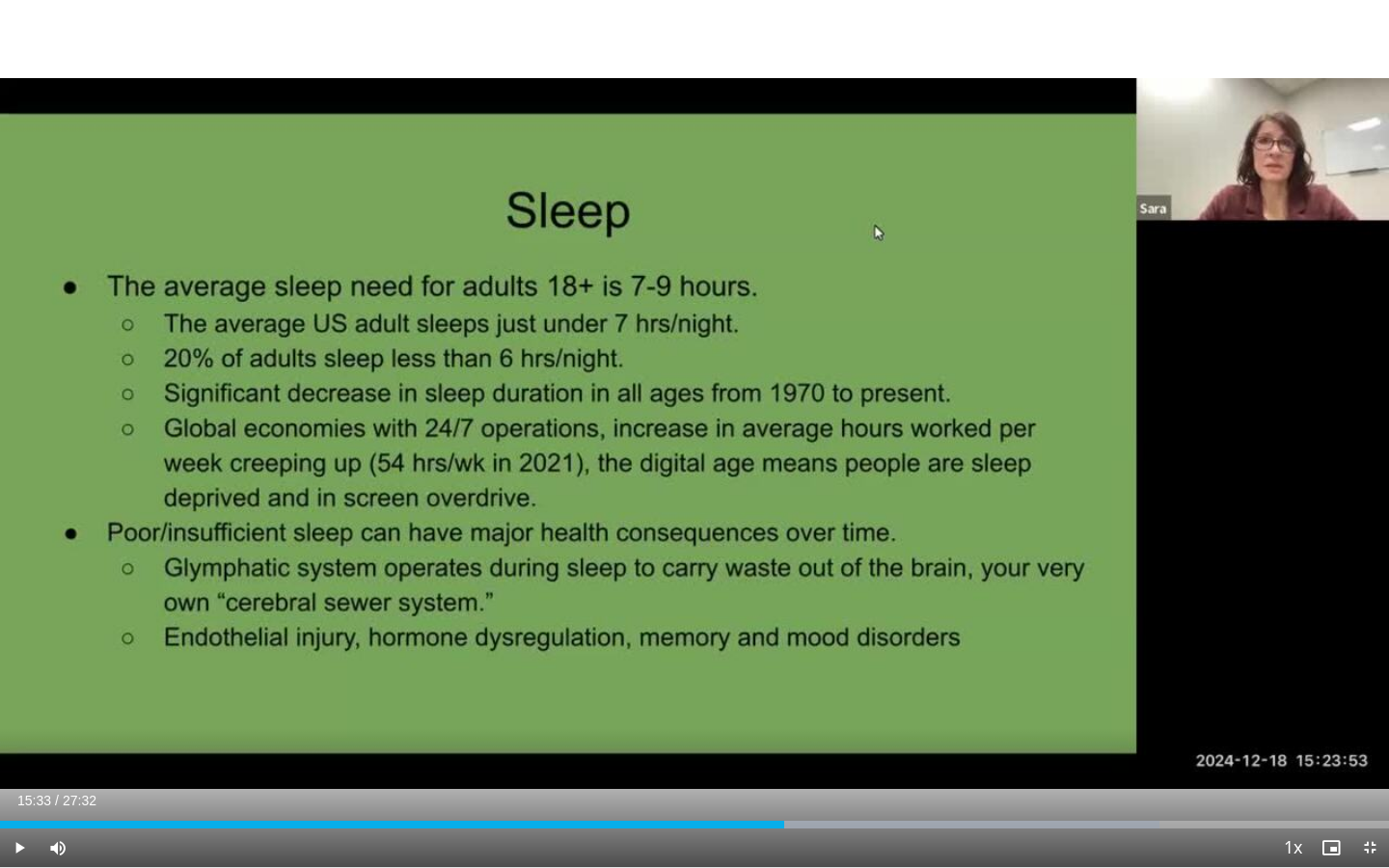
click at [359, 789] on div "Current Time 15:33 / Duration 27:32" at bounding box center [694, 800] width 1389 height 18
click at [18, 789] on span "Video Player" at bounding box center [19, 847] width 38 height 38
click at [1370, 789] on span "Video Player" at bounding box center [1369, 847] width 38 height 38
